Goal: Information Seeking & Learning: Learn about a topic

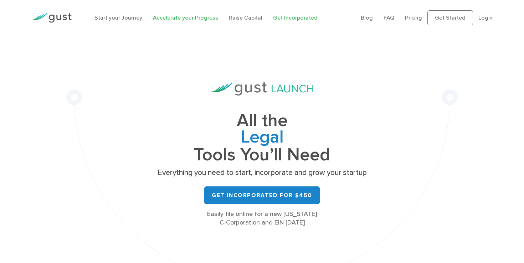
click at [157, 18] on link "Accelerate your Progress" at bounding box center [185, 17] width 65 height 7
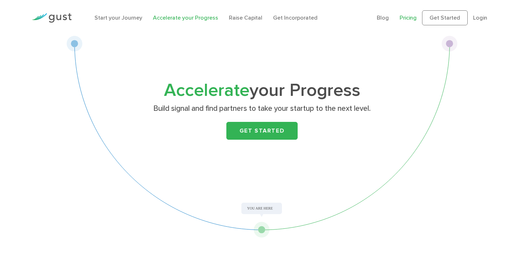
click at [408, 17] on link "Pricing" at bounding box center [407, 17] width 17 height 7
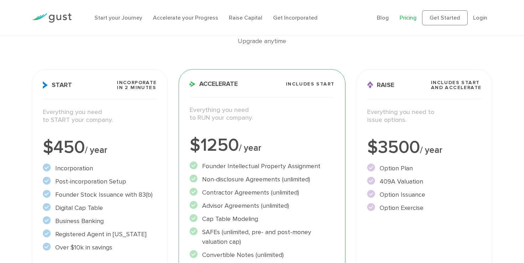
scroll to position [68, 0]
